Goal: Task Accomplishment & Management: Use online tool/utility

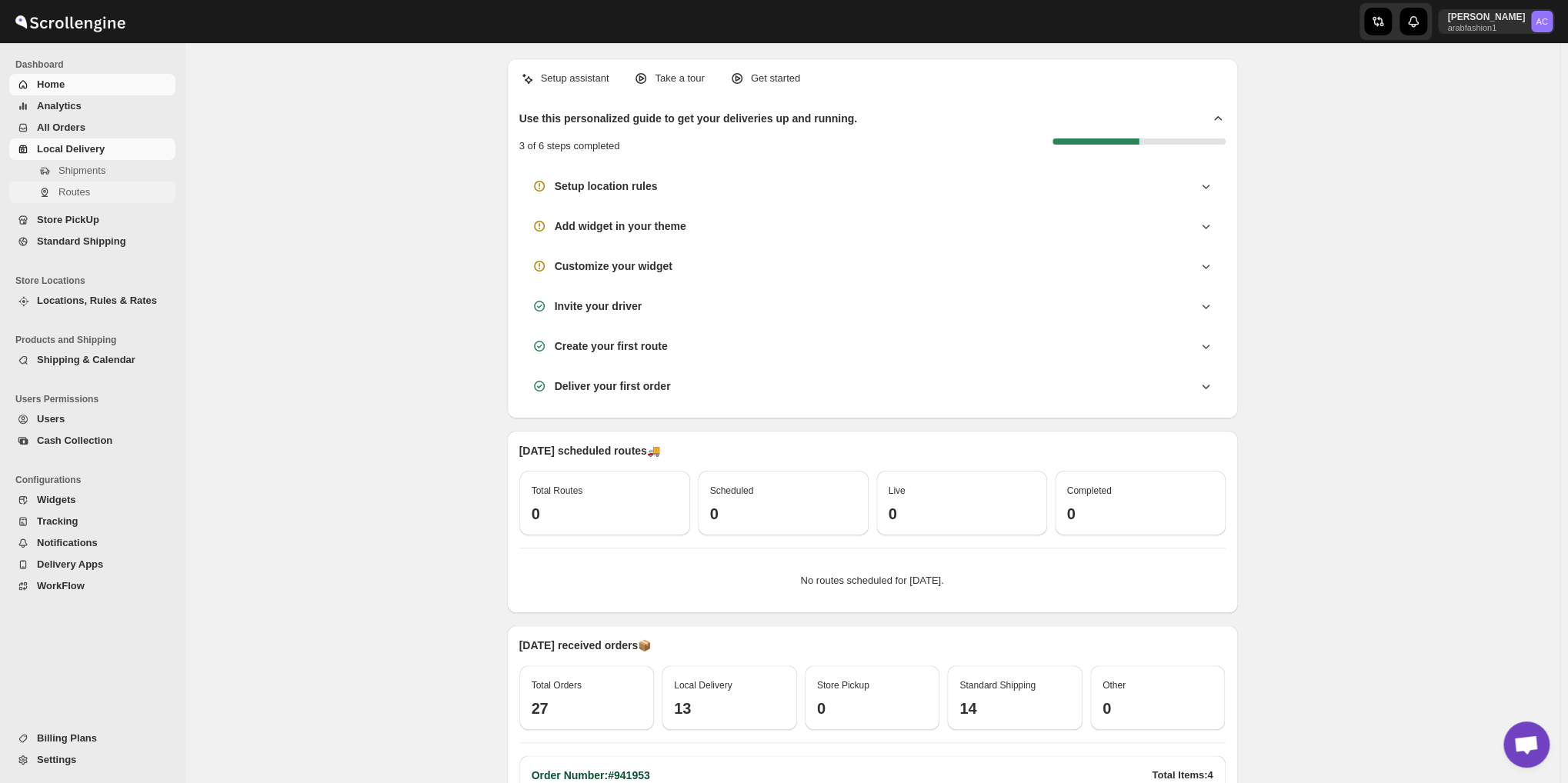
click at [61, 192] on span "Routes" at bounding box center [74, 192] width 32 height 12
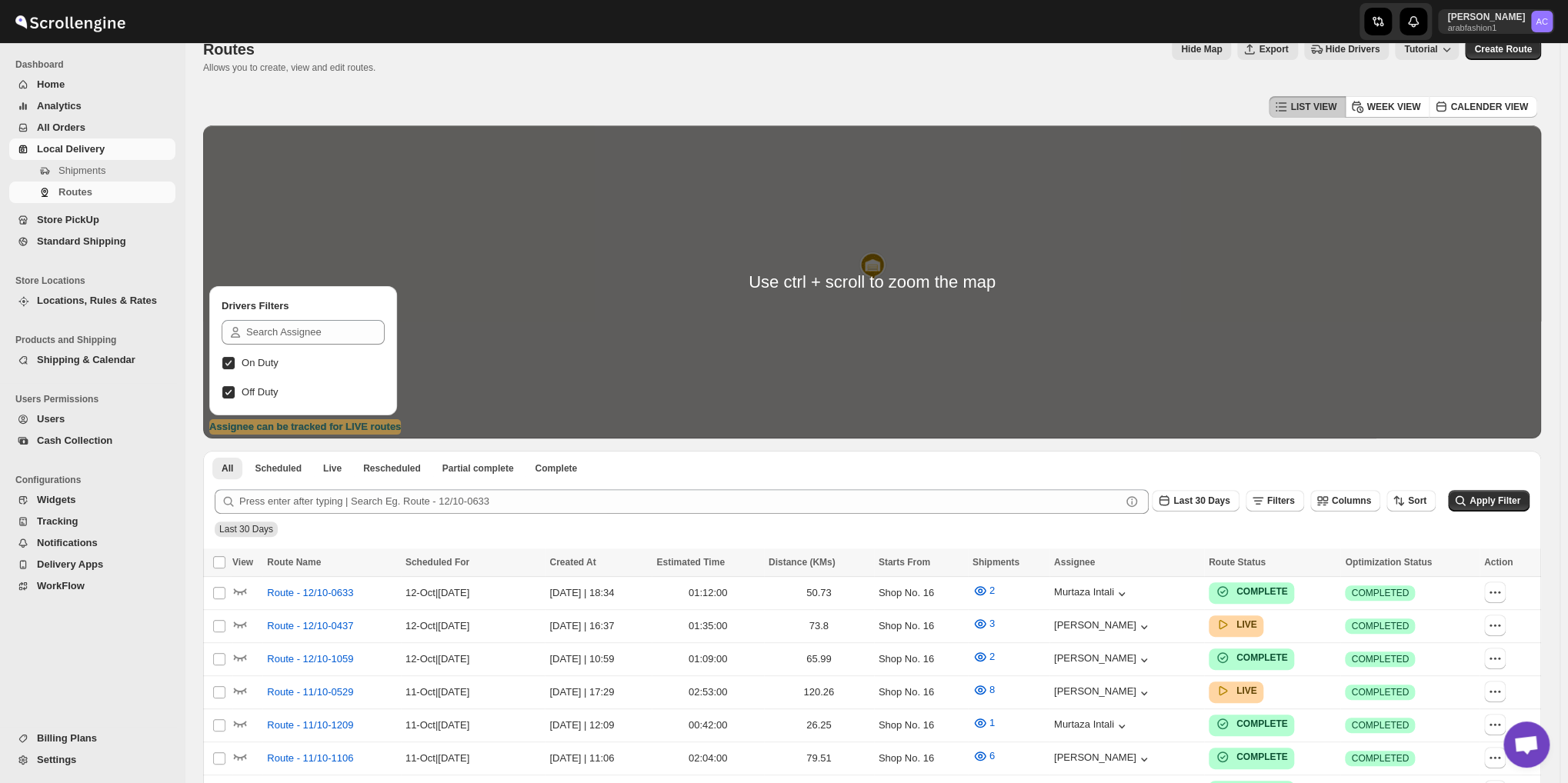
scroll to position [384, 0]
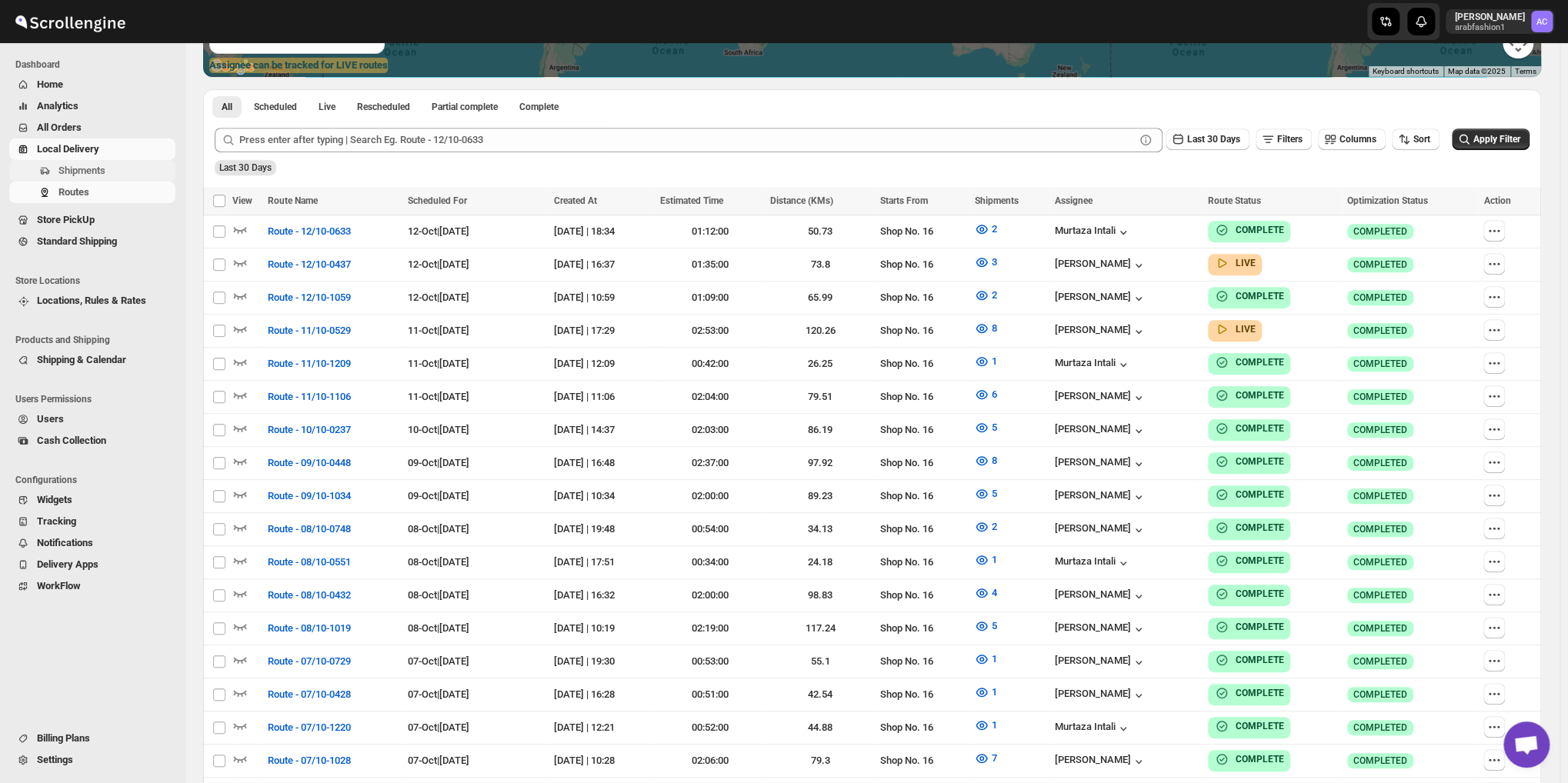
click at [99, 179] on button "Shipments" at bounding box center [92, 170] width 166 height 22
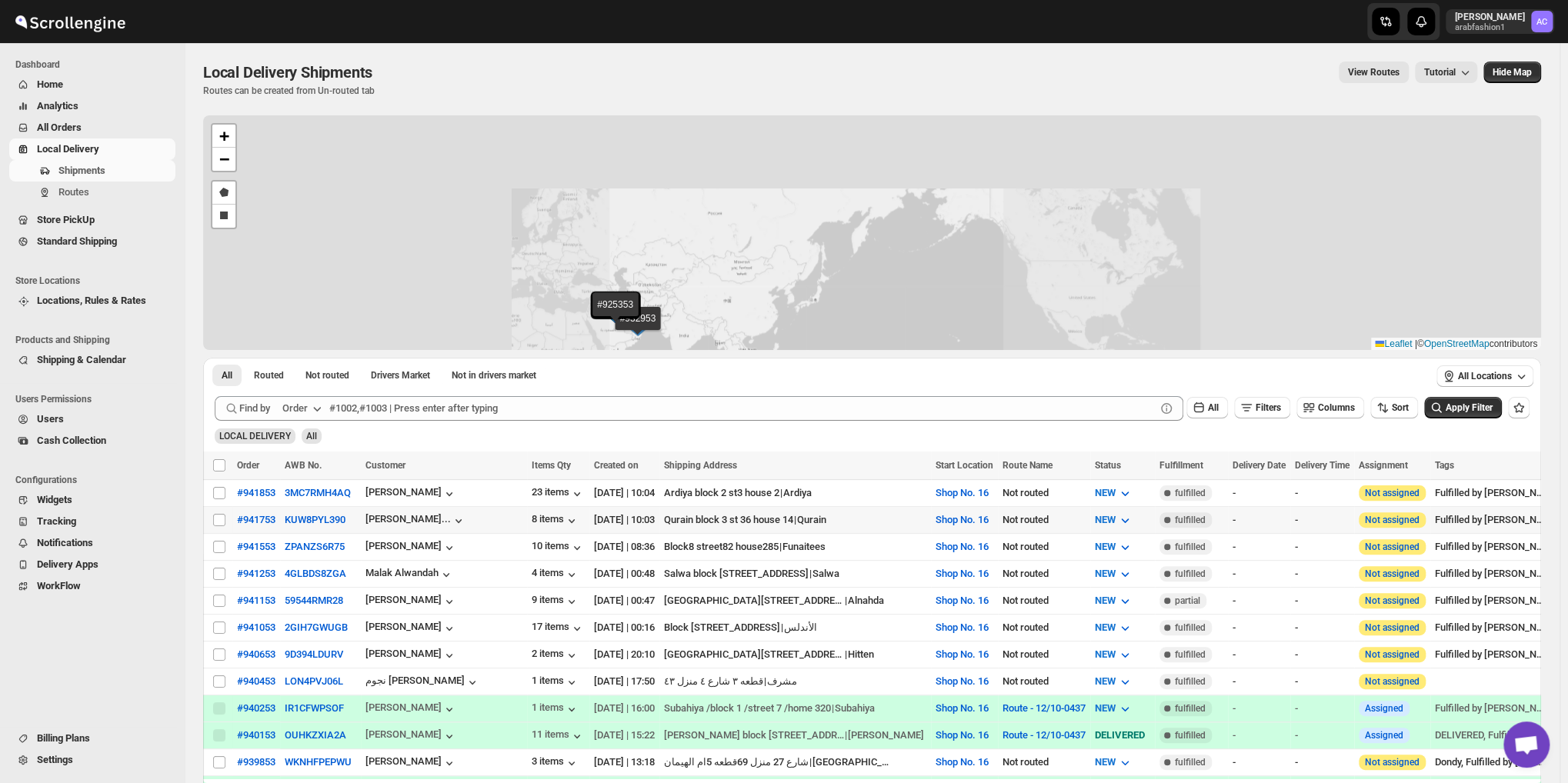
scroll to position [256, 0]
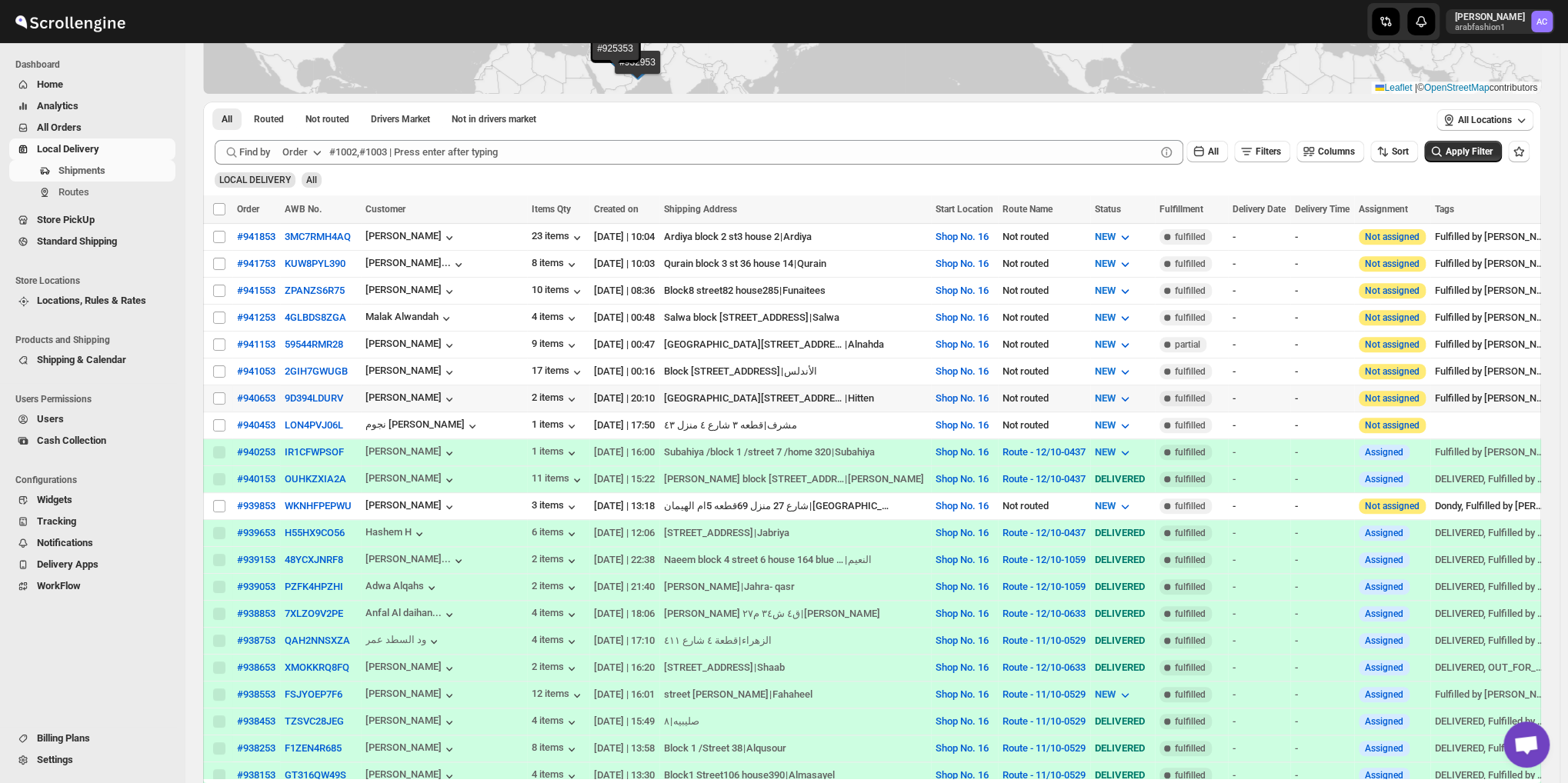
click at [227, 390] on td "Select shipment" at bounding box center [217, 399] width 29 height 27
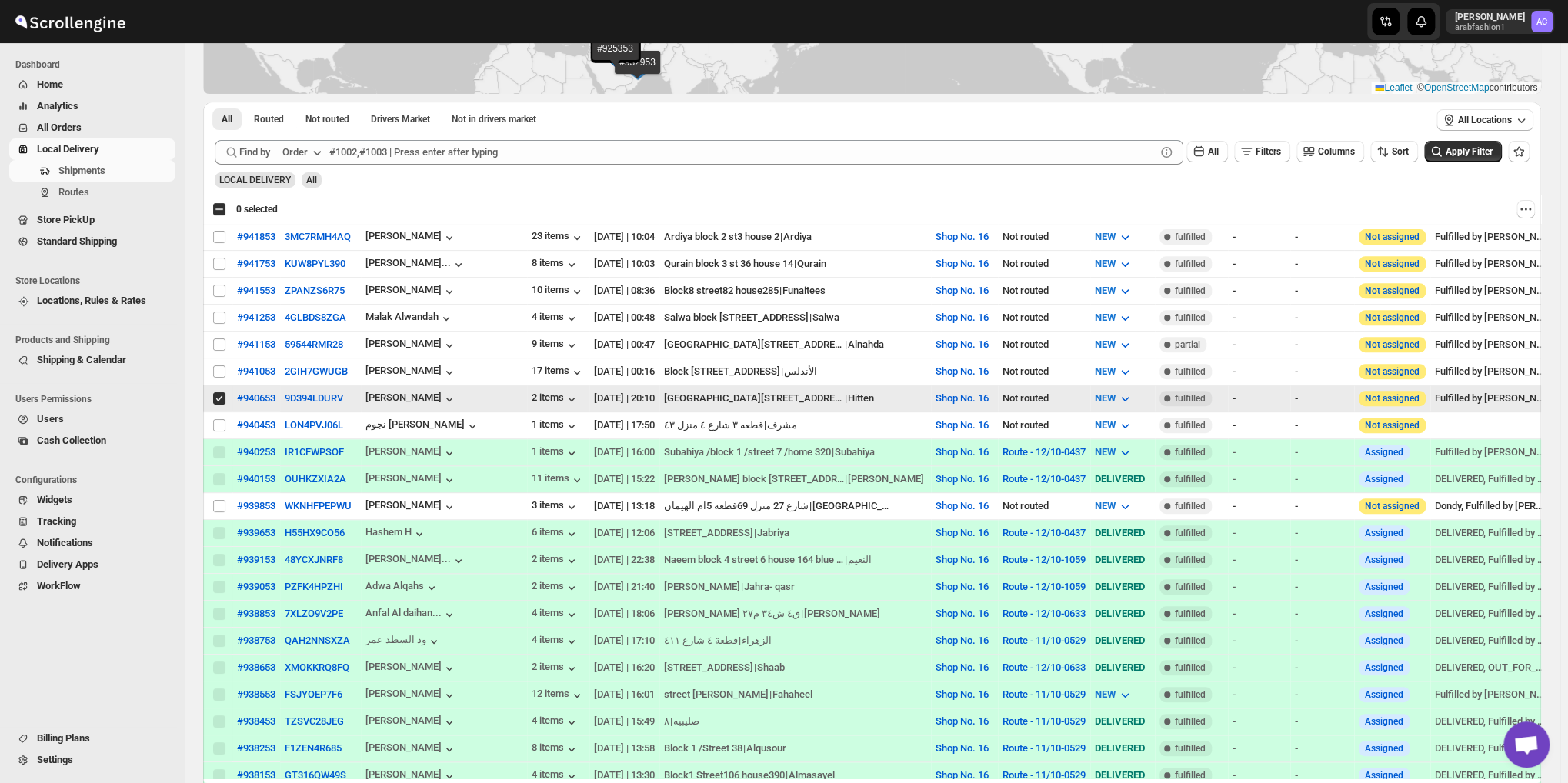
checkbox input "true"
click at [218, 338] on input "Select shipment" at bounding box center [219, 344] width 13 height 13
checkbox input "true"
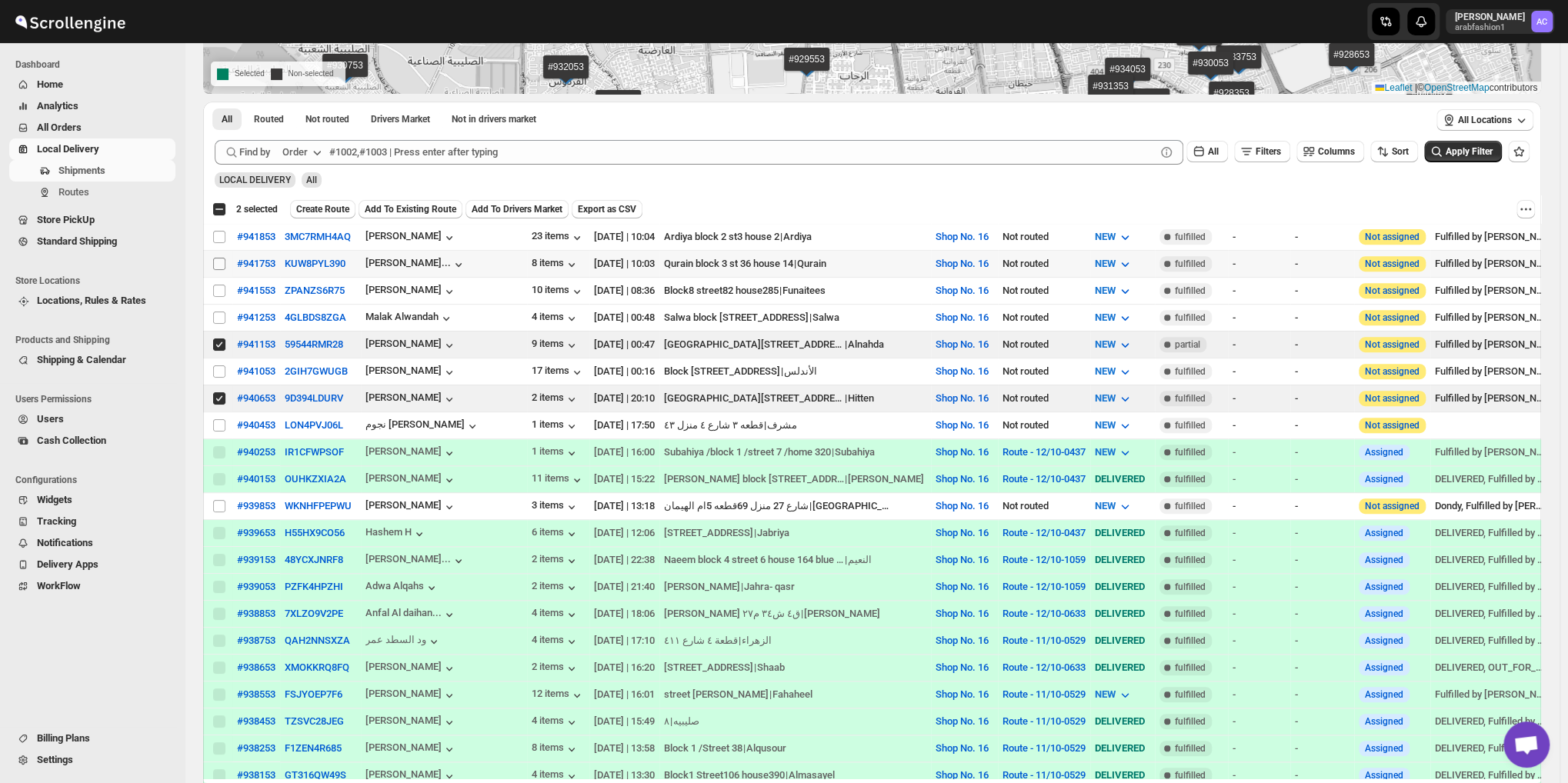
click at [217, 260] on input "Select shipment" at bounding box center [219, 263] width 13 height 13
checkbox input "true"
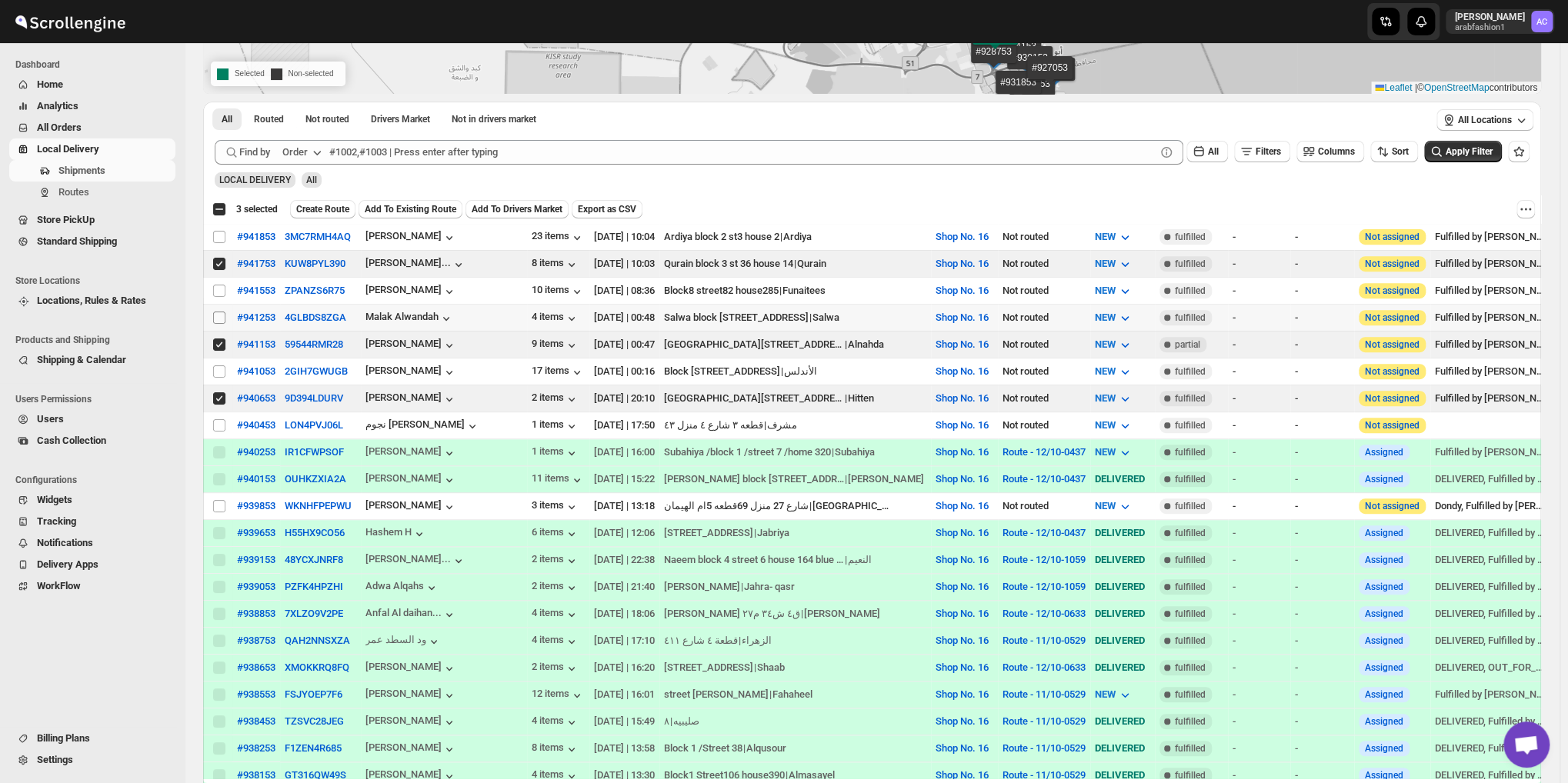
click at [221, 312] on input "Select shipment" at bounding box center [219, 318] width 13 height 13
checkbox input "true"
click at [224, 285] on input "Select shipment" at bounding box center [219, 291] width 13 height 13
checkbox input "true"
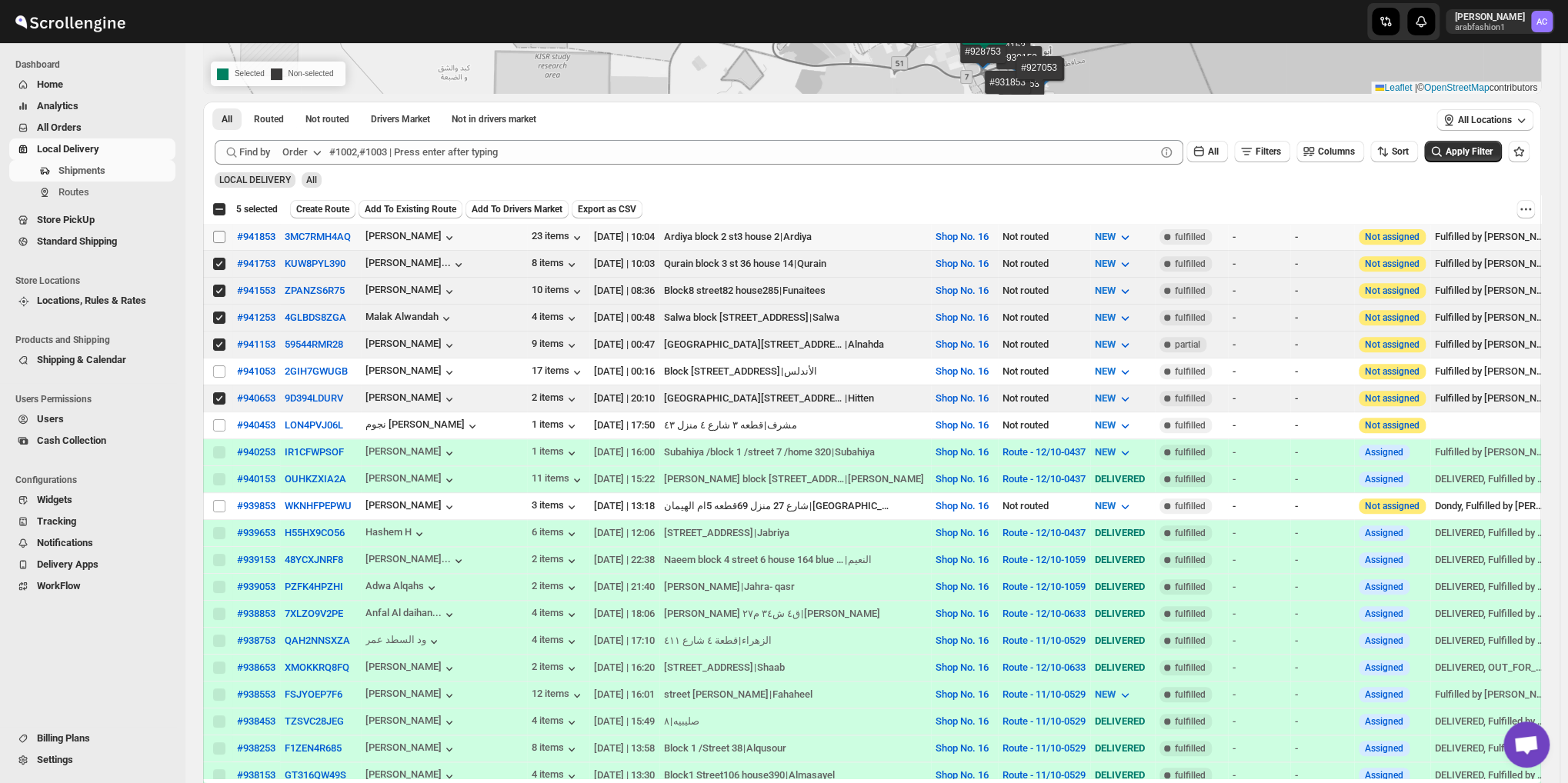
click at [218, 239] on input "Select shipment" at bounding box center [219, 236] width 13 height 13
checkbox input "true"
click at [222, 365] on input "Select shipment" at bounding box center [219, 371] width 13 height 13
checkbox input "true"
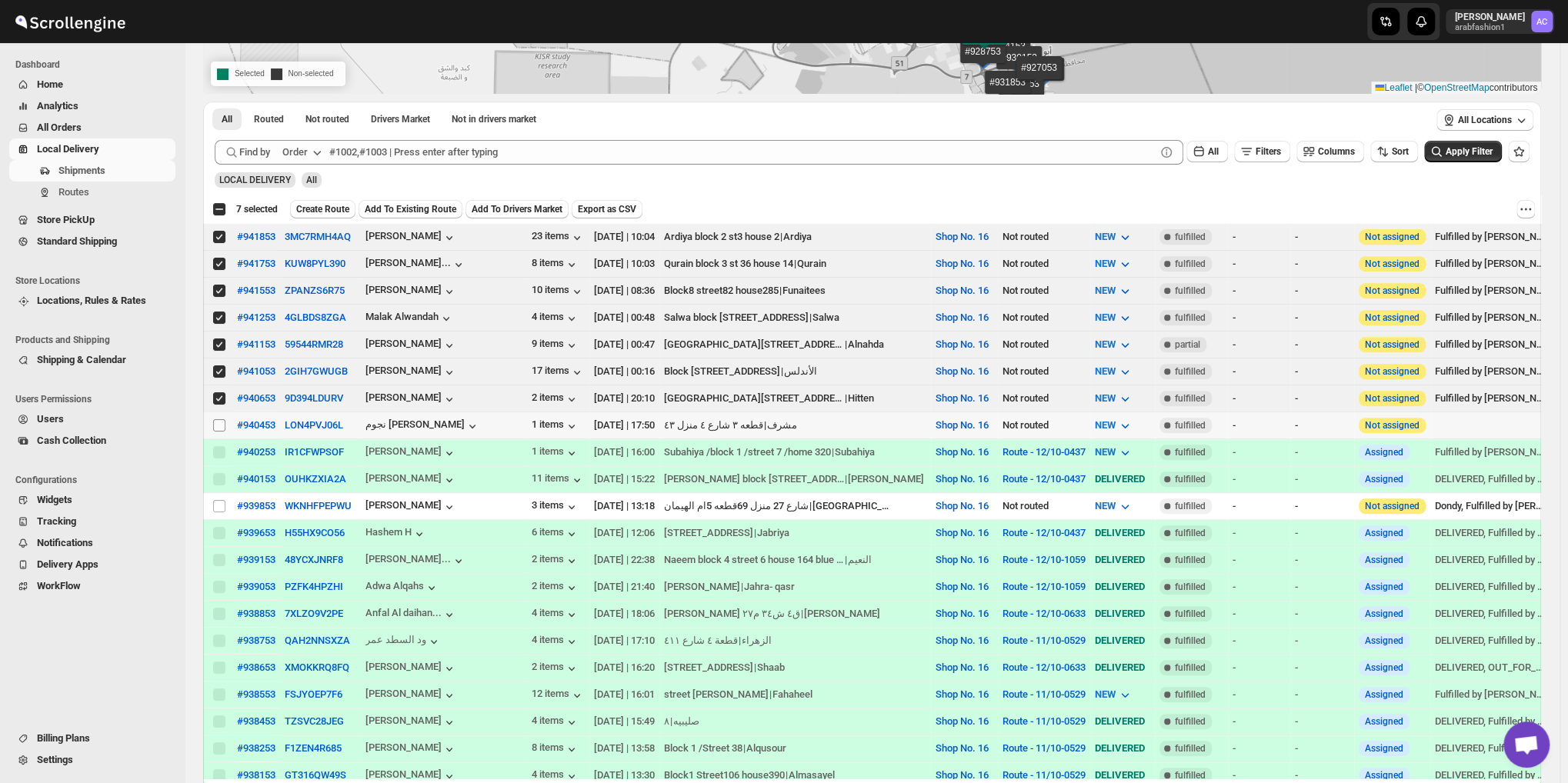
click at [220, 419] on input "Select shipment" at bounding box center [219, 425] width 13 height 13
checkbox input "true"
click at [323, 207] on span "Create Route" at bounding box center [323, 209] width 53 height 13
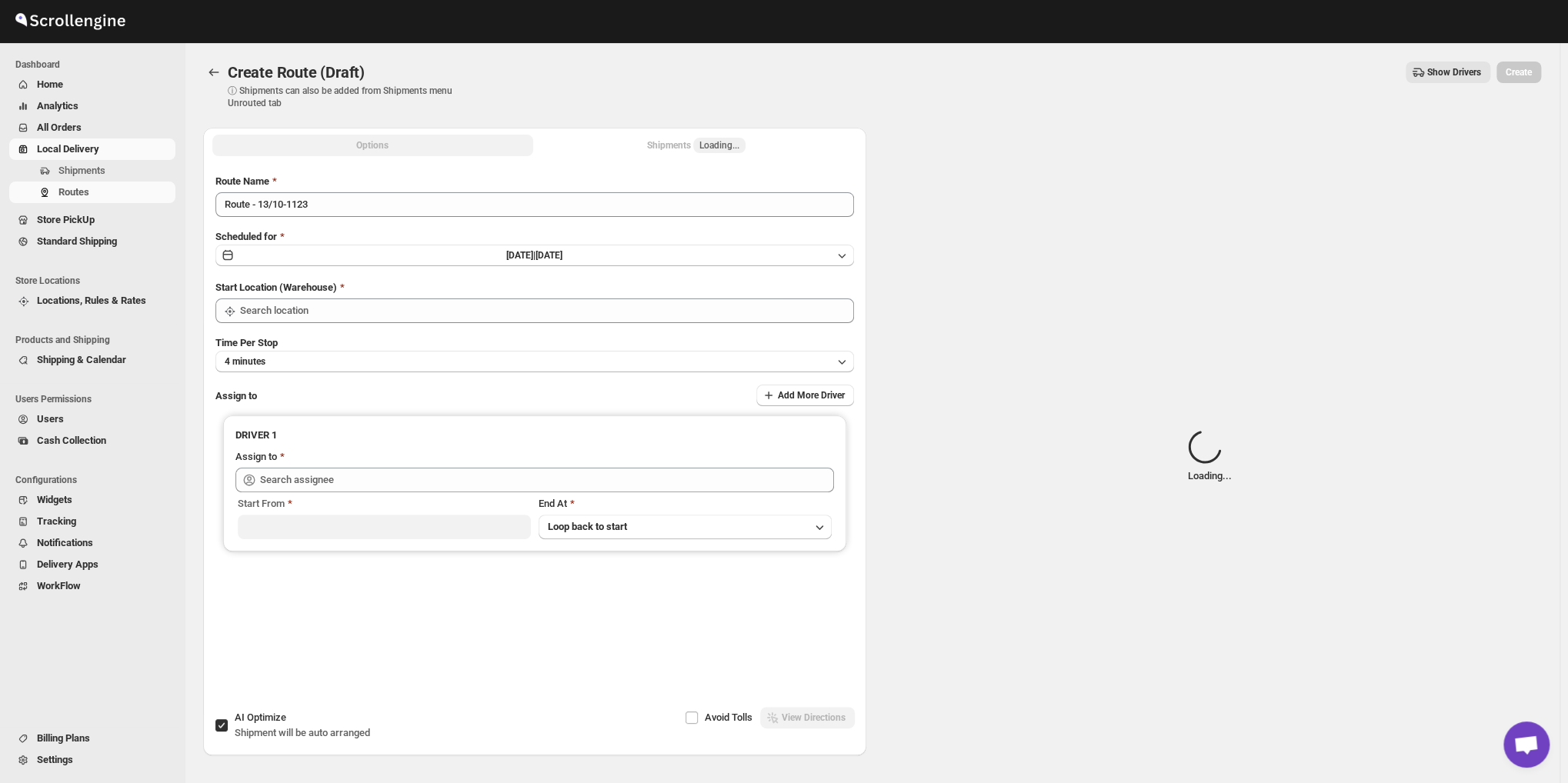
type input "Shop No. 16"
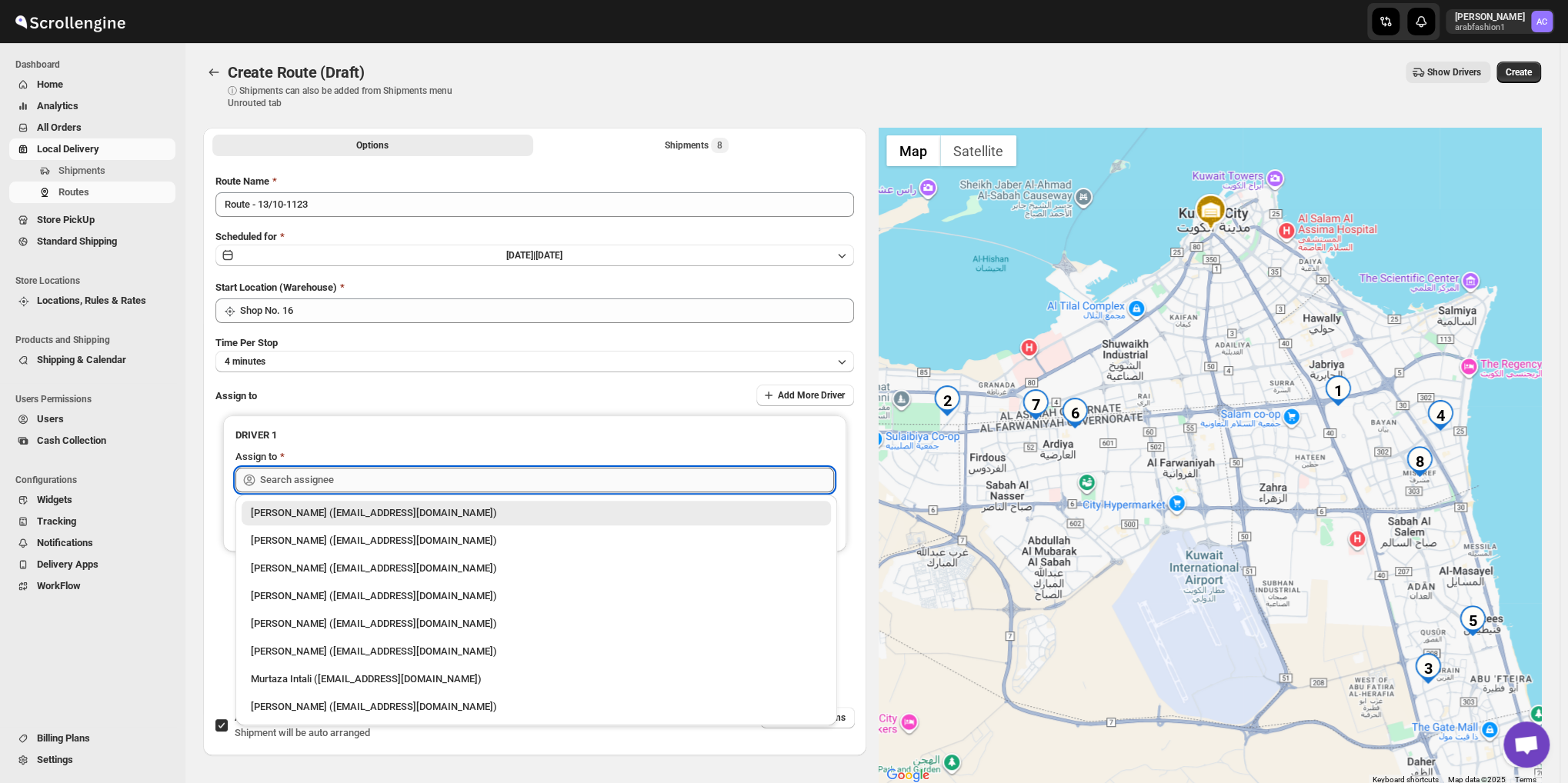
click at [425, 468] on input "text" at bounding box center [547, 480] width 574 height 24
click at [313, 706] on div "[PERSON_NAME] ([EMAIL_ADDRESS][DOMAIN_NAME])" at bounding box center [536, 707] width 571 height 15
type input "[PERSON_NAME] ([EMAIL_ADDRESS][DOMAIN_NAME])"
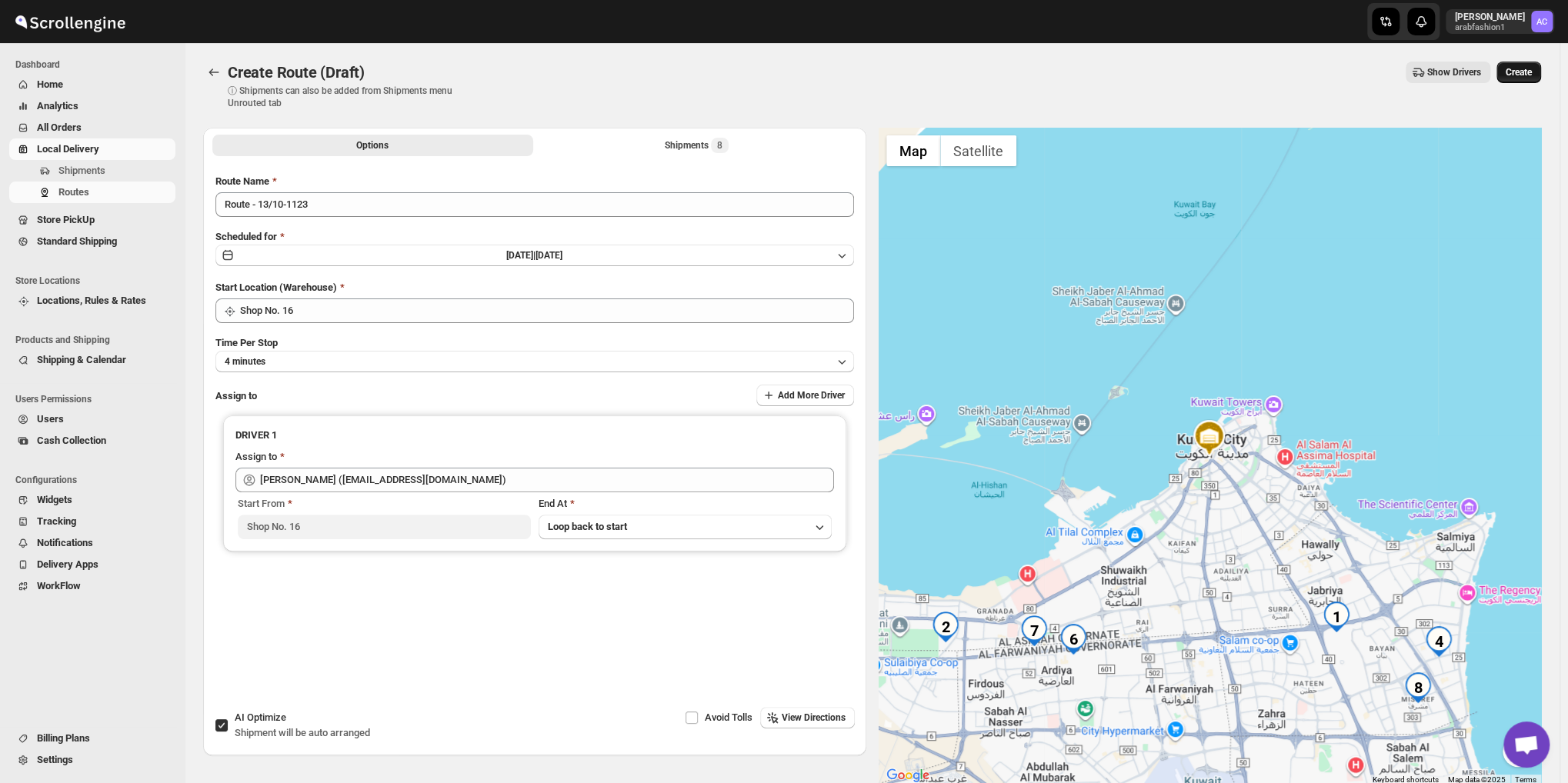
click at [1531, 70] on span "Create" at bounding box center [1518, 72] width 26 height 13
click at [1531, 70] on div "Create" at bounding box center [1518, 73] width 44 height 22
